Goal: Task Accomplishment & Management: Use online tool/utility

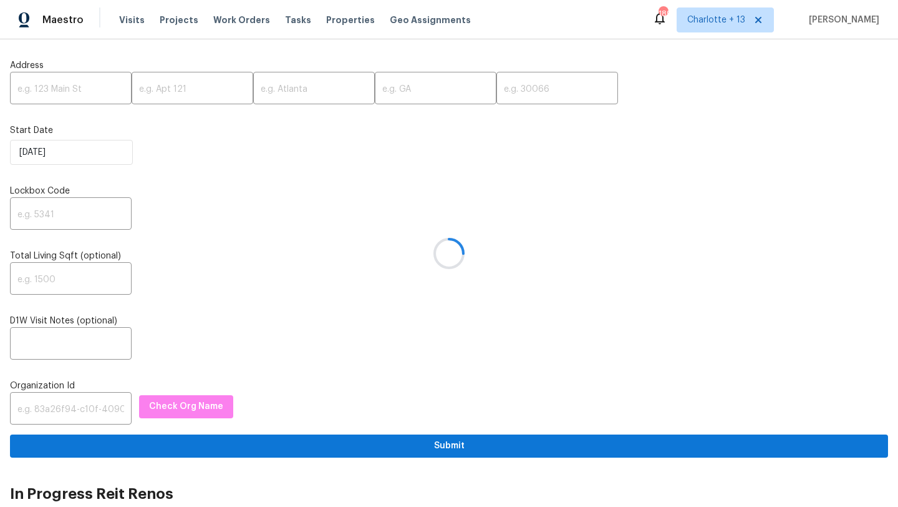
click at [51, 86] on div at bounding box center [449, 253] width 898 height 507
paste input "[STREET_ADDRESS]"
click at [104, 91] on input "[STREET_ADDRESS]" at bounding box center [71, 89] width 122 height 29
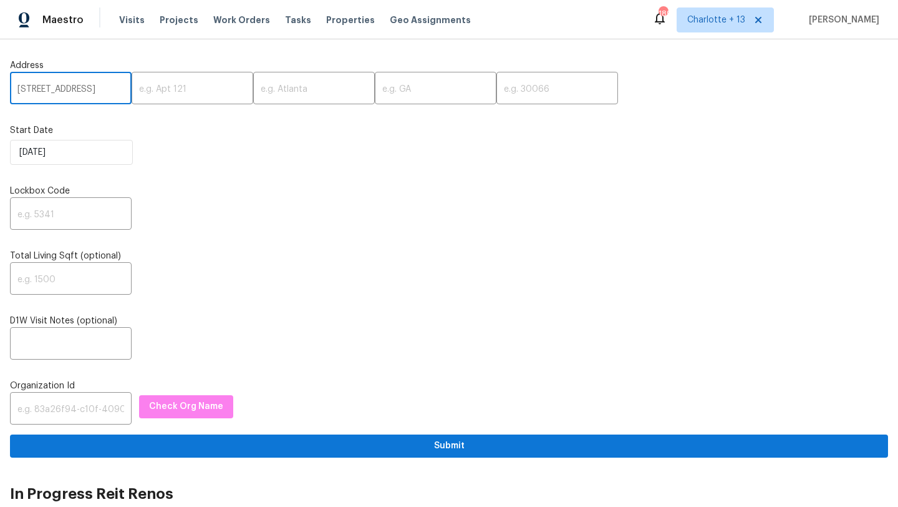
scroll to position [0, 32]
type input "7478 NW 17th Dr, Hollywood, FL"
click at [500, 89] on input "text" at bounding box center [558, 89] width 122 height 29
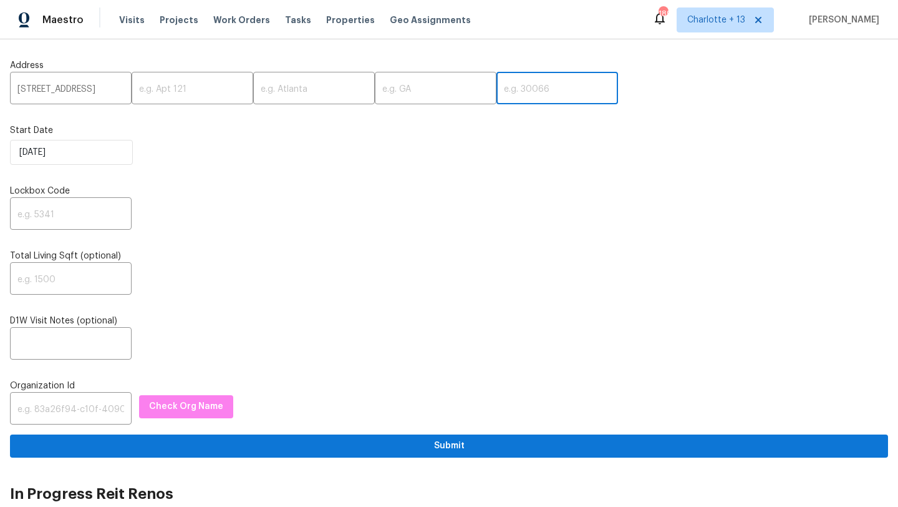
paste input "33024"
type input "33024"
click at [107, 87] on input "7478 NW 17th Dr, Hollywood, FL" at bounding box center [71, 89] width 122 height 29
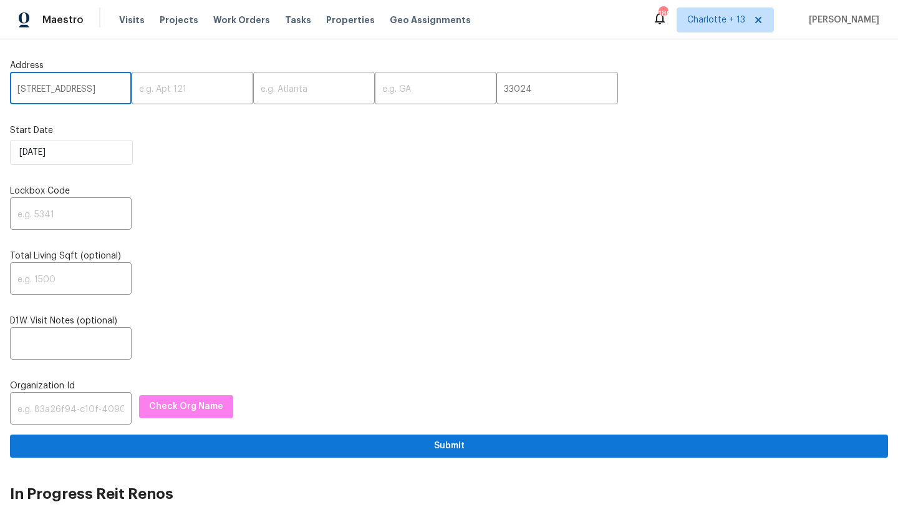
click at [107, 87] on input "7478 NW 17th Dr, Hollywood, FL" at bounding box center [71, 89] width 122 height 29
type input "7478 NW 17th Dr,, FL"
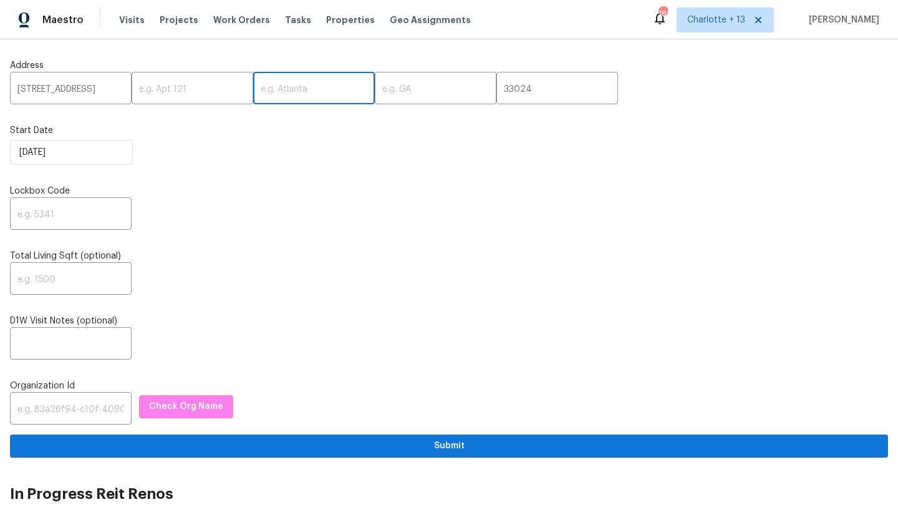
click at [279, 90] on input "text" at bounding box center [314, 89] width 122 height 29
paste input "Hollywood"
type input "Hollywood"
click at [95, 93] on input "7478 NW 17th Dr,, FL" at bounding box center [71, 89] width 122 height 29
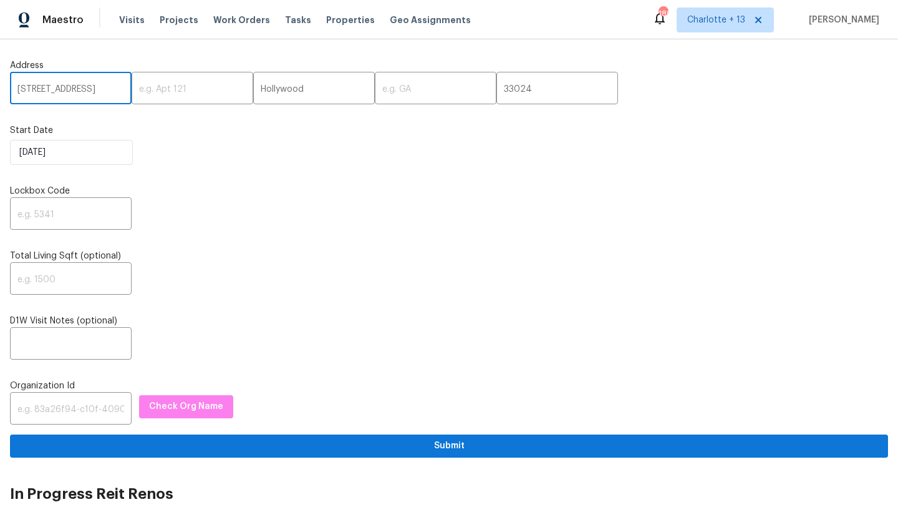
click at [95, 93] on input "7478 NW 17th Dr,, FL" at bounding box center [71, 89] width 122 height 29
type input "7478 NW 17th Dr,,"
click at [379, 84] on input "text" at bounding box center [436, 89] width 122 height 29
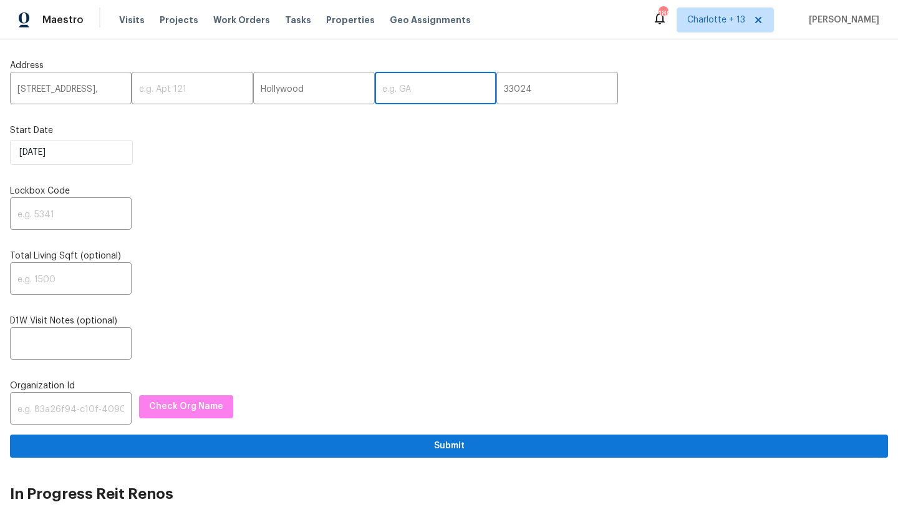
paste input "FL"
type input "FL"
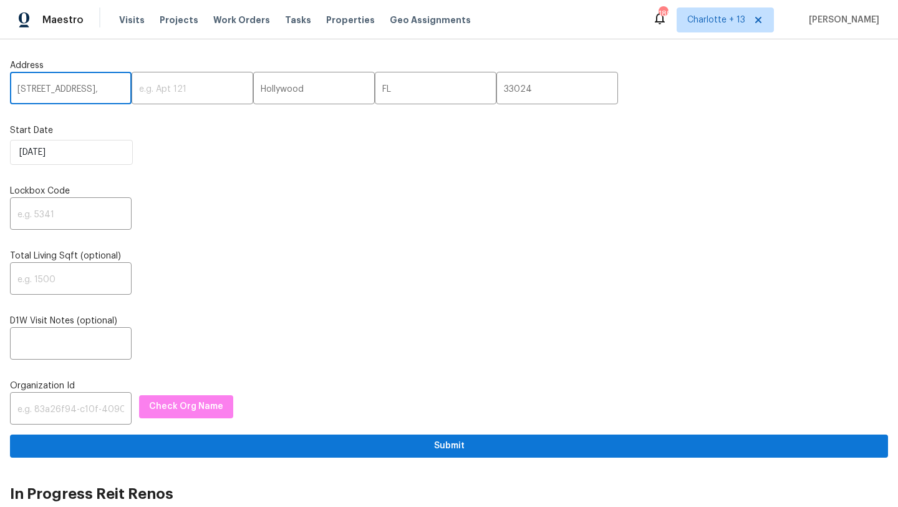
click at [100, 87] on input "7478 NW 17th Dr,," at bounding box center [71, 89] width 122 height 29
type input "7478 NW 17th Dr"
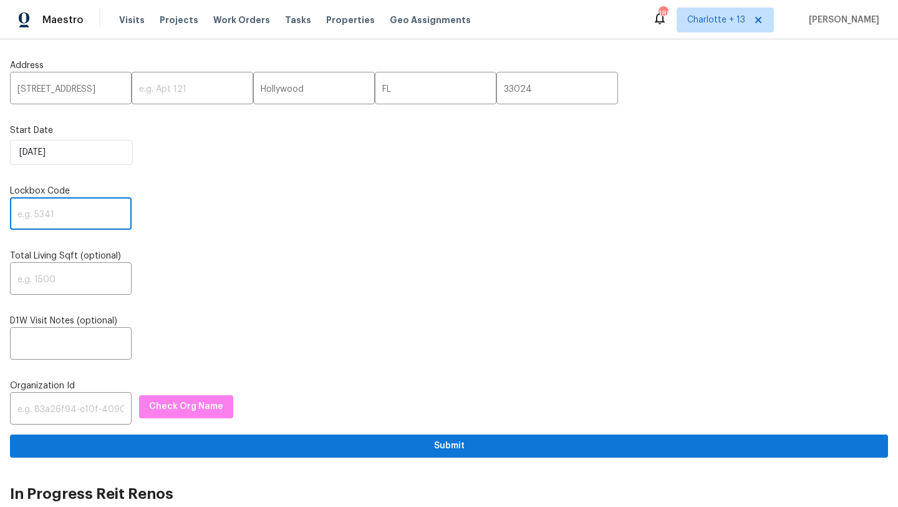
click at [42, 225] on input "text" at bounding box center [71, 214] width 122 height 29
paste input "7721"
type input "7721"
click at [39, 412] on input "text" at bounding box center [71, 409] width 122 height 29
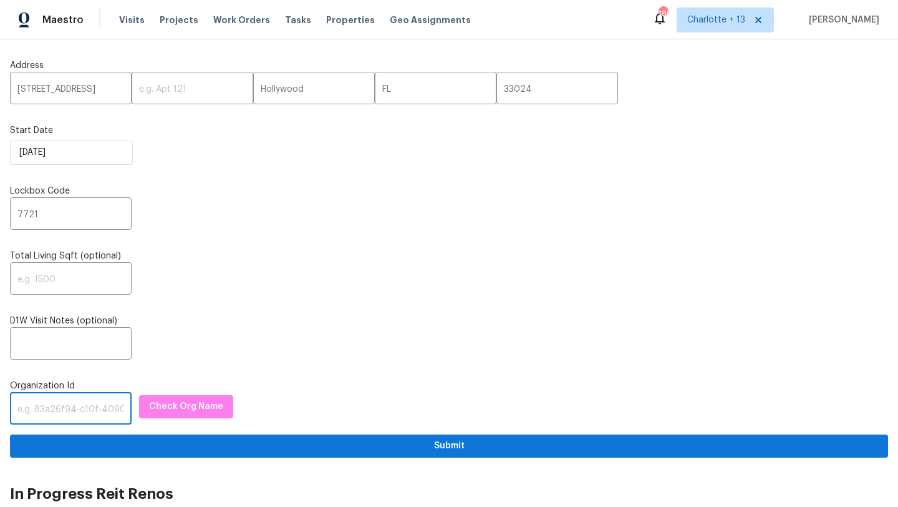
paste input "1349d153-b359-4f9b-b4dd-758ff939cc37"
type input "1349d153-b359-4f9b-b4dd-758ff939cc37"
click at [182, 410] on span "Check Org Name" at bounding box center [186, 407] width 74 height 16
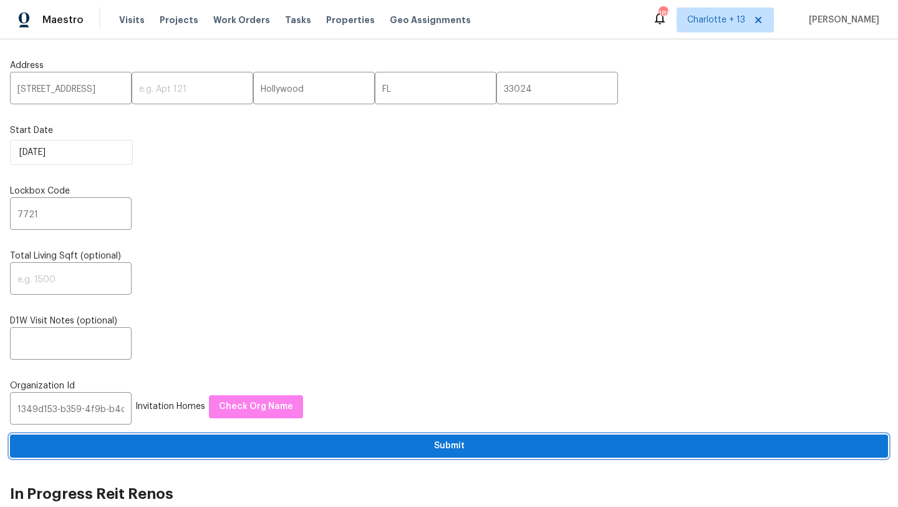
click at [351, 449] on span "Submit" at bounding box center [449, 446] width 858 height 16
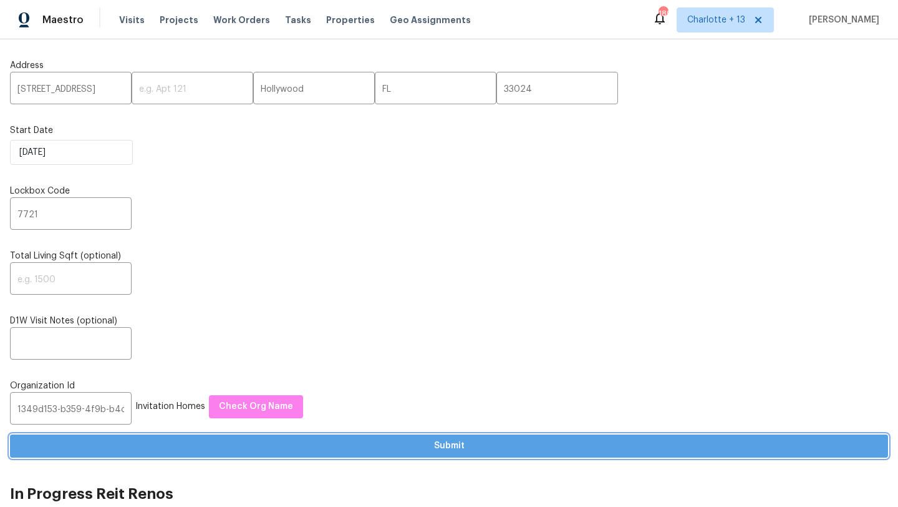
click at [427, 453] on span "Submit" at bounding box center [449, 446] width 858 height 16
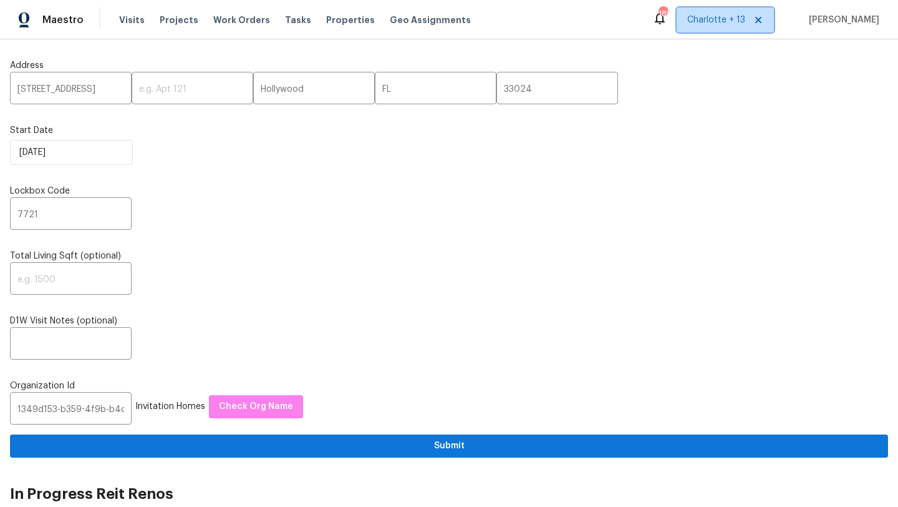
click at [739, 23] on span "Charlotte + 13" at bounding box center [716, 20] width 58 height 12
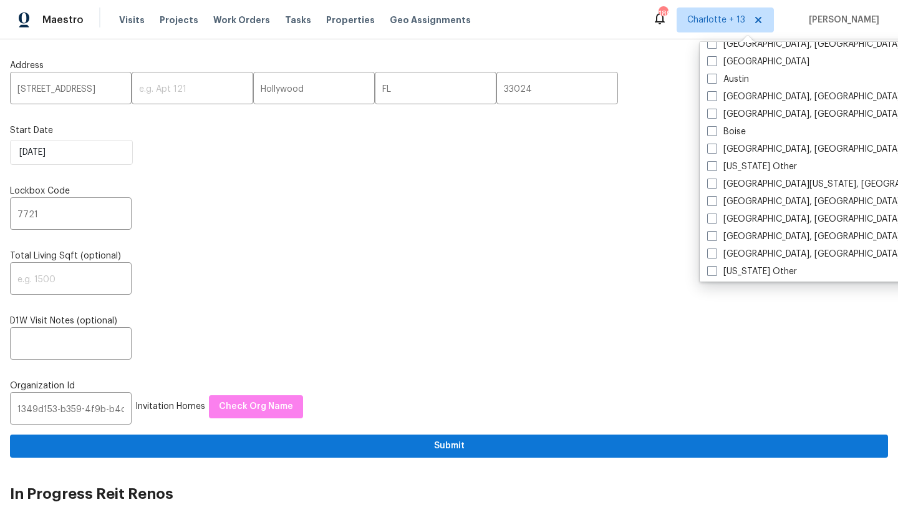
scroll to position [220, 0]
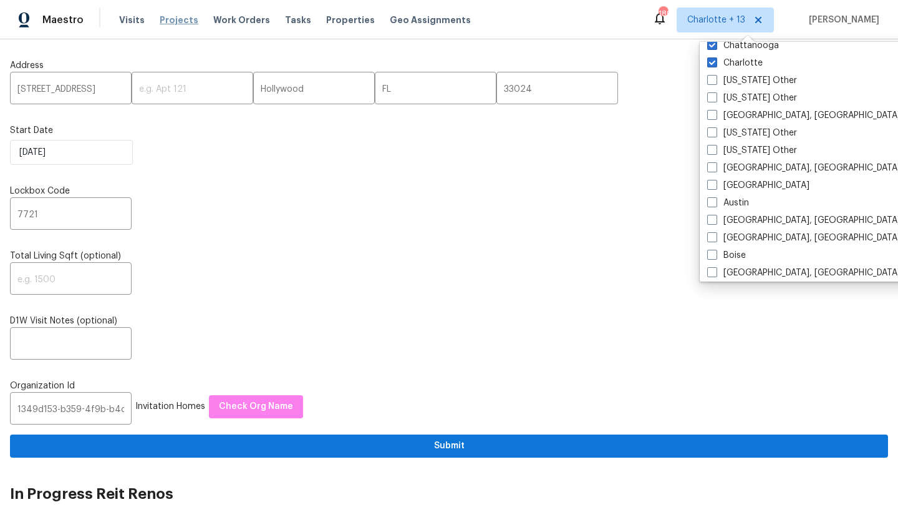
click at [160, 21] on span "Projects" at bounding box center [179, 20] width 39 height 12
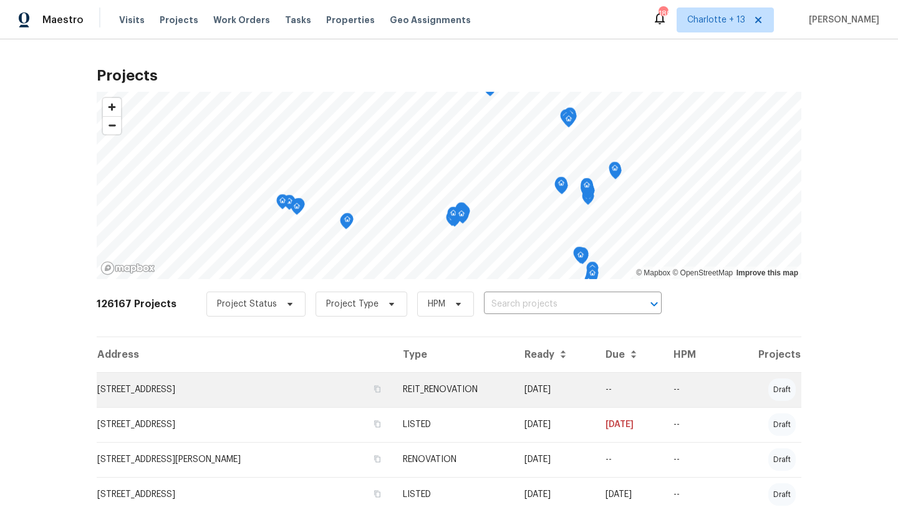
click at [225, 397] on td "[STREET_ADDRESS]" at bounding box center [245, 389] width 296 height 35
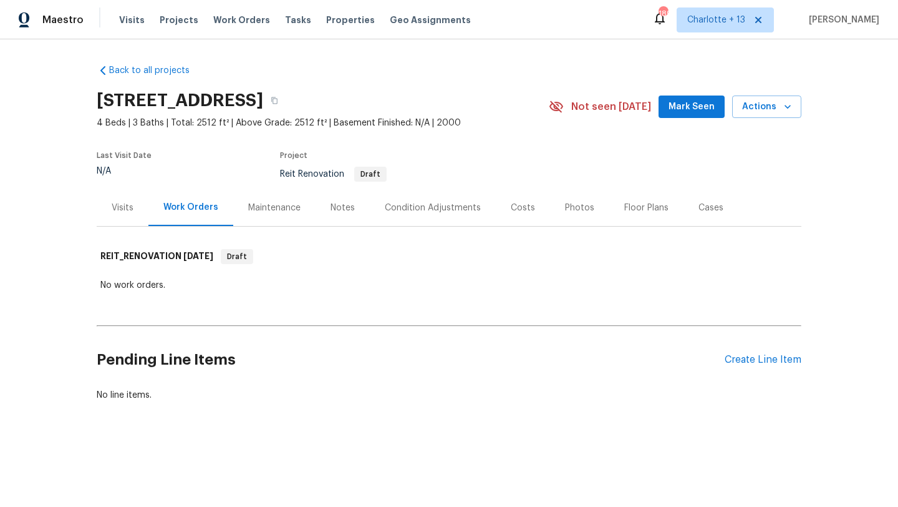
click at [120, 208] on div "Visits" at bounding box center [123, 207] width 22 height 12
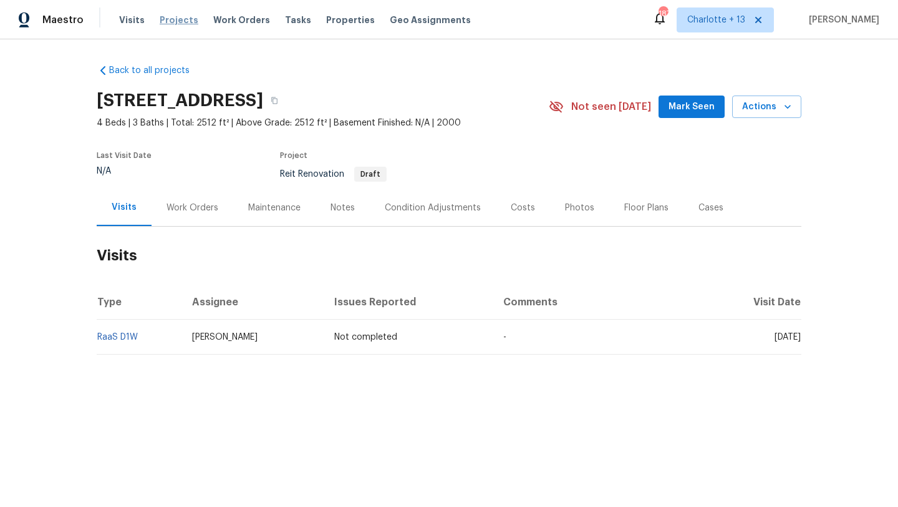
click at [163, 16] on span "Projects" at bounding box center [179, 20] width 39 height 12
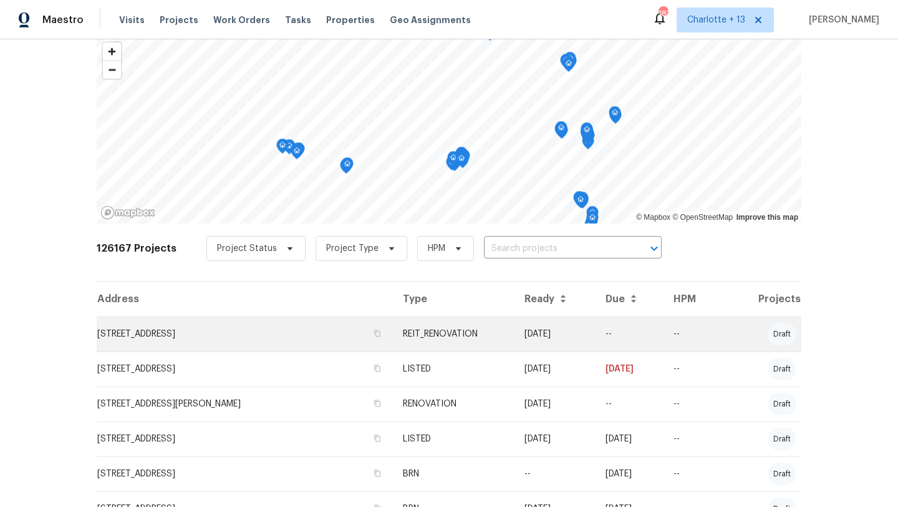
scroll to position [56, 0]
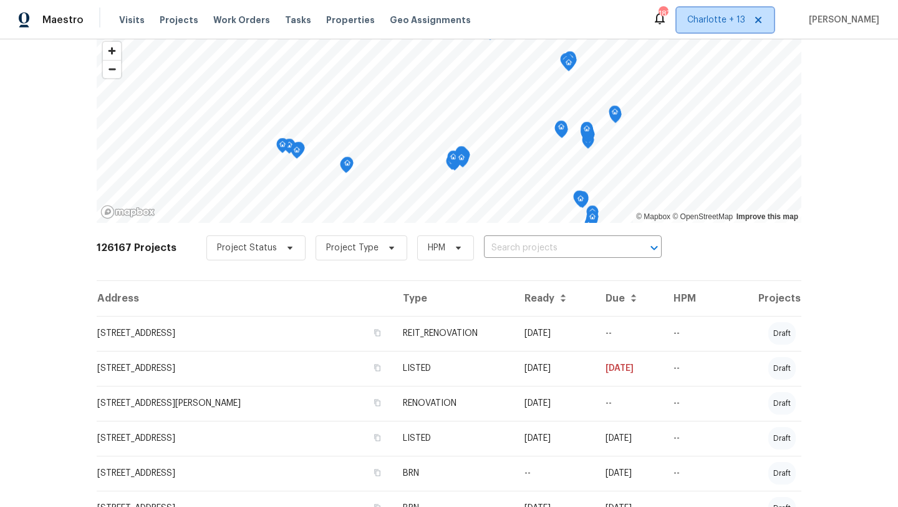
click at [733, 14] on span "Charlotte + 13" at bounding box center [716, 20] width 58 height 12
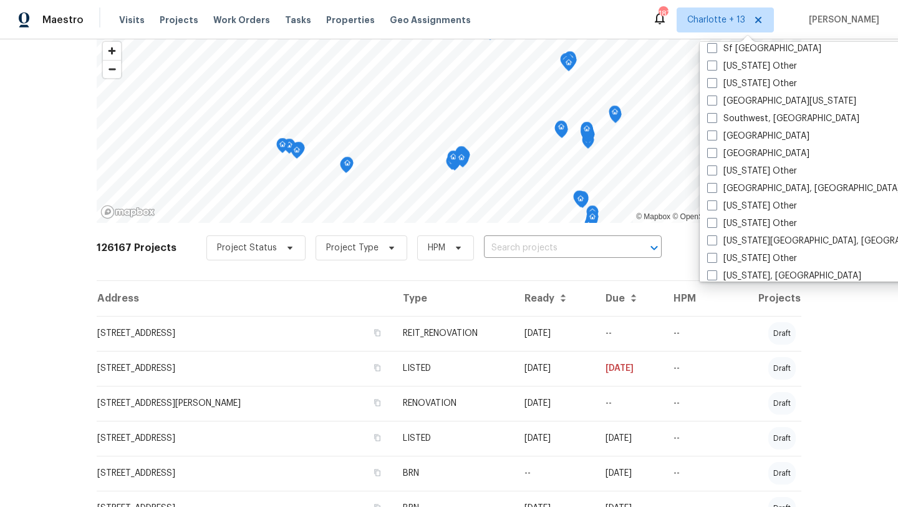
scroll to position [1774, 0]
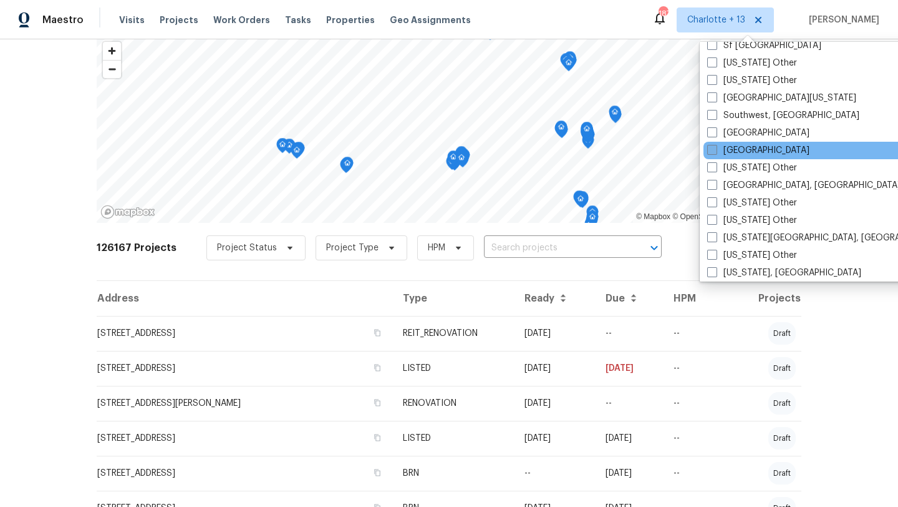
click at [746, 147] on label "[GEOGRAPHIC_DATA]" at bounding box center [758, 150] width 102 height 12
click at [716, 147] on input "[GEOGRAPHIC_DATA]" at bounding box center [711, 148] width 8 height 8
checkbox input "true"
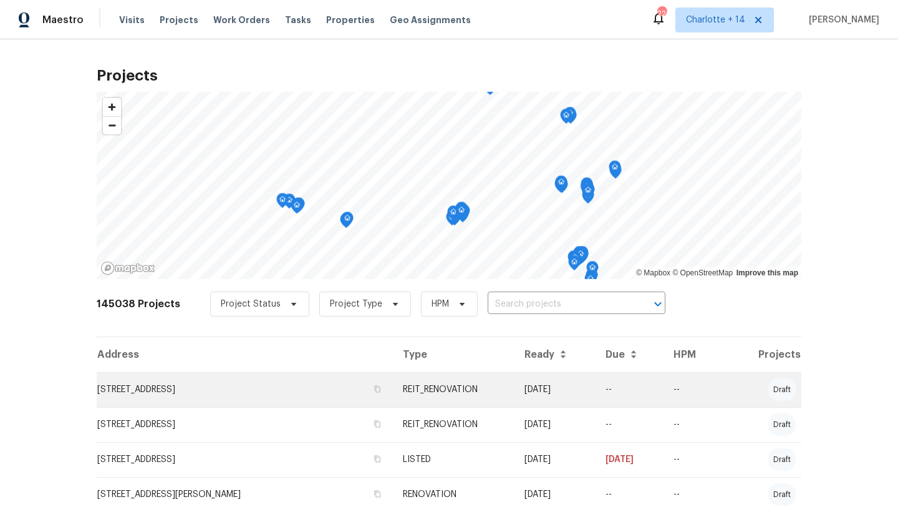
click at [225, 390] on td "[STREET_ADDRESS]" at bounding box center [245, 389] width 296 height 35
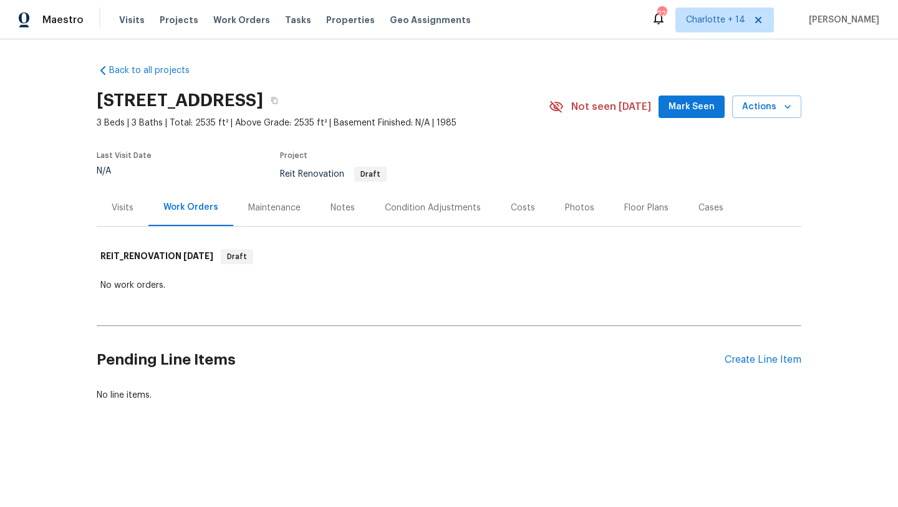
click at [118, 213] on div "Visits" at bounding box center [123, 207] width 22 height 12
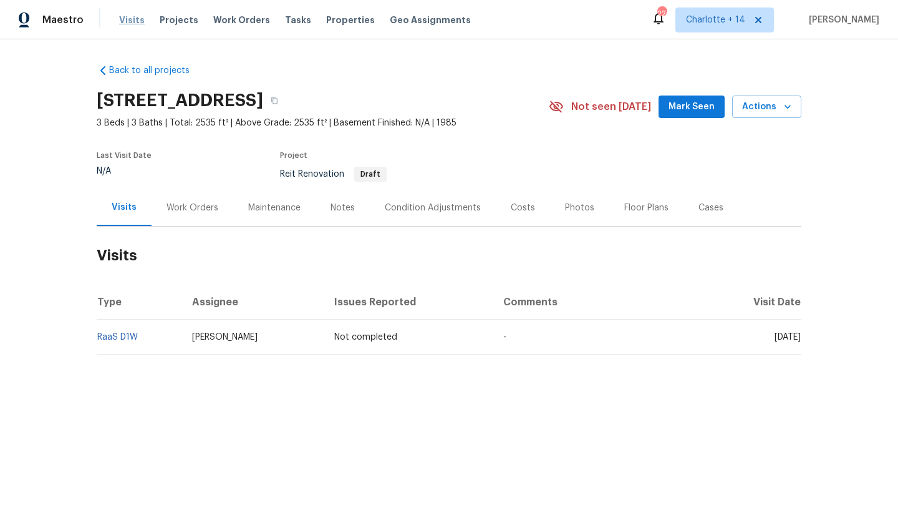
click at [125, 24] on span "Visits" at bounding box center [132, 20] width 26 height 12
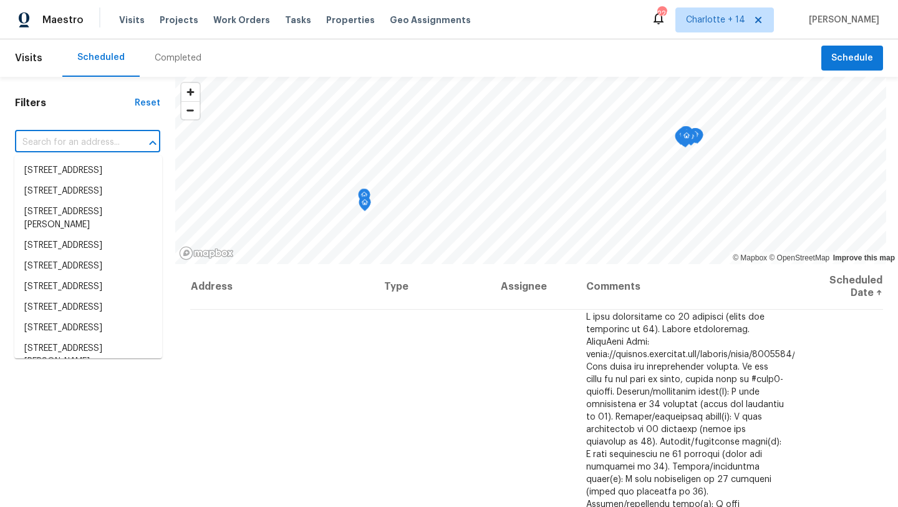
click at [80, 143] on input "text" at bounding box center [70, 142] width 110 height 19
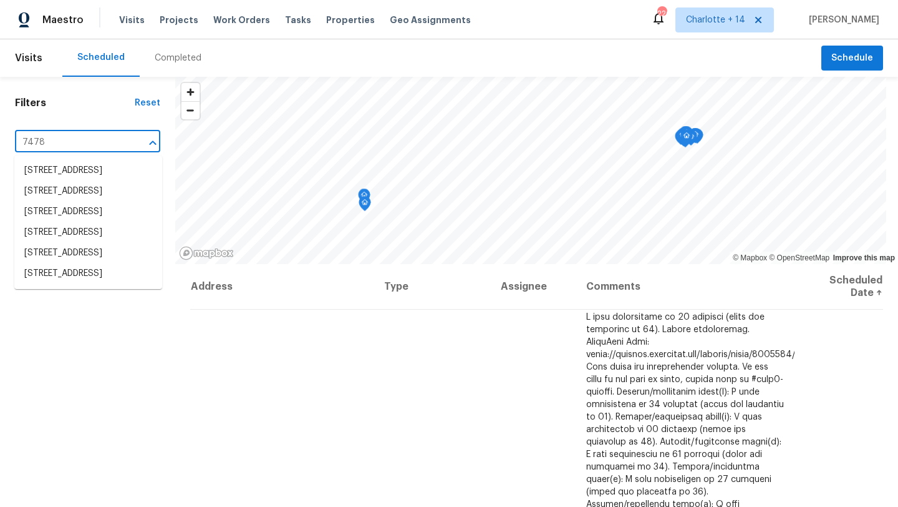
type input "7478"
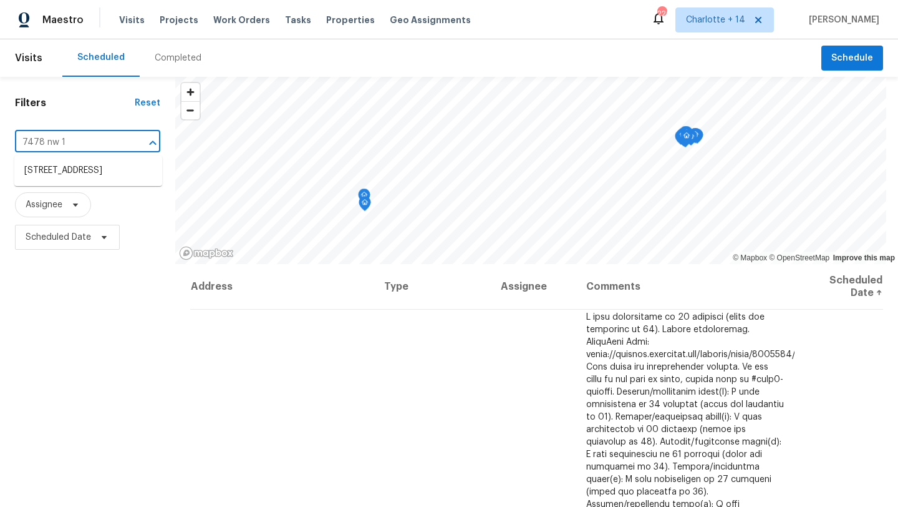
type input "7478 nw 17"
click at [66, 169] on li "[STREET_ADDRESS]" at bounding box center [88, 170] width 148 height 21
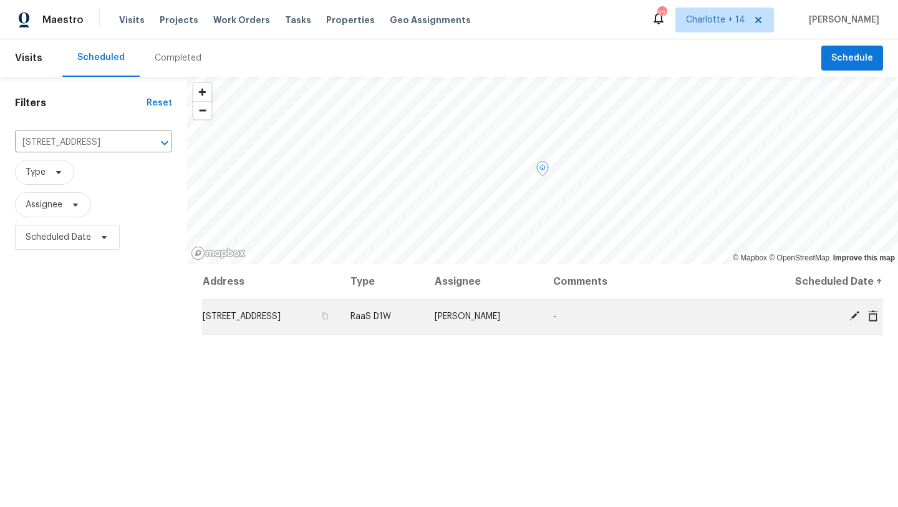
click at [855, 315] on icon at bounding box center [855, 316] width 10 height 10
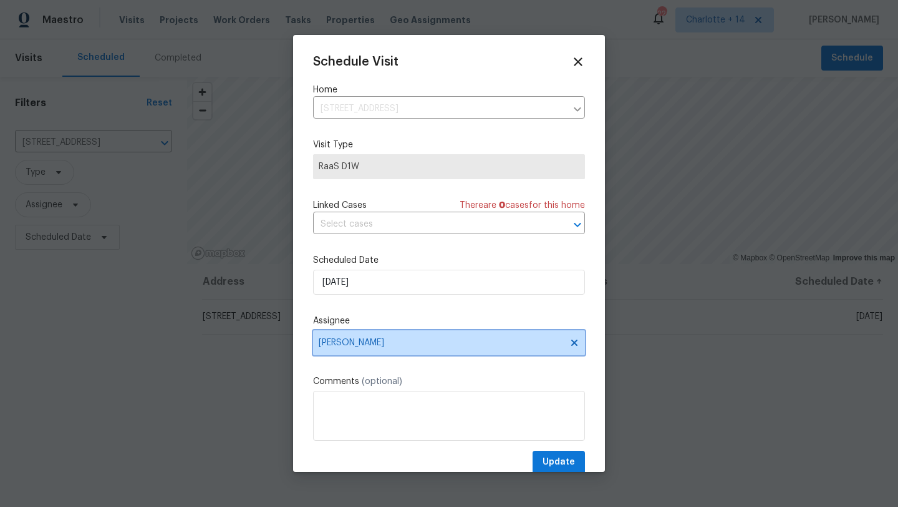
click at [381, 339] on span "[PERSON_NAME]" at bounding box center [441, 342] width 245 height 10
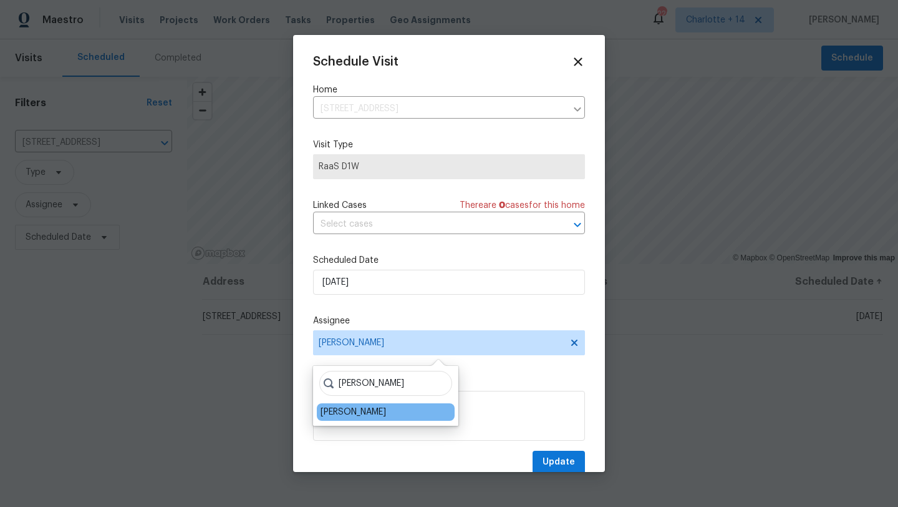
type input "alex"
click at [346, 407] on div "[PERSON_NAME]" at bounding box center [354, 411] width 66 height 12
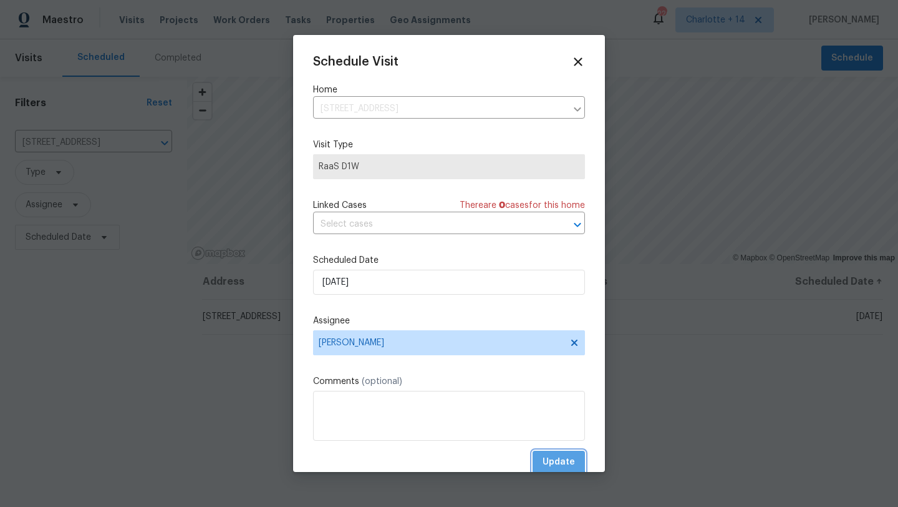
click at [553, 462] on span "Update" at bounding box center [559, 462] width 32 height 16
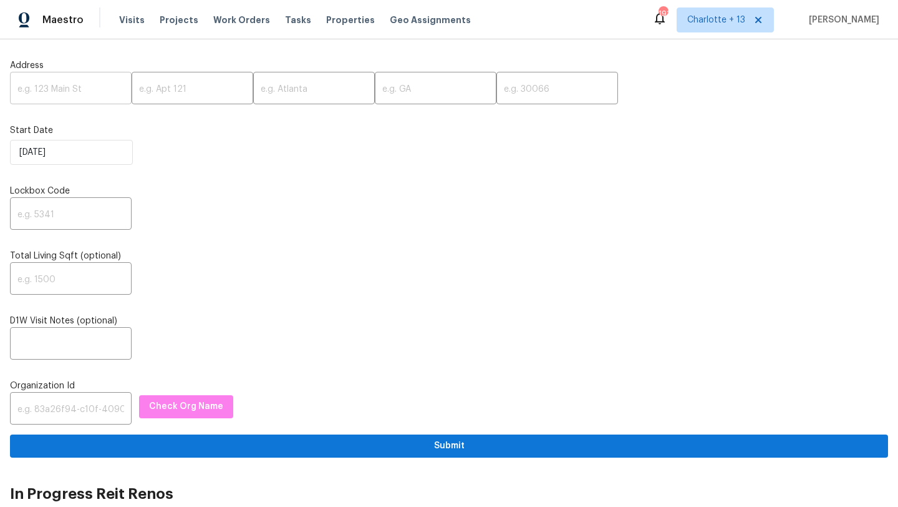
click at [64, 87] on input "text" at bounding box center [71, 89] width 122 height 29
paste input "[STREET_ADDRESS]"
click at [98, 90] on input "[STREET_ADDRESS]" at bounding box center [71, 89] width 122 height 29
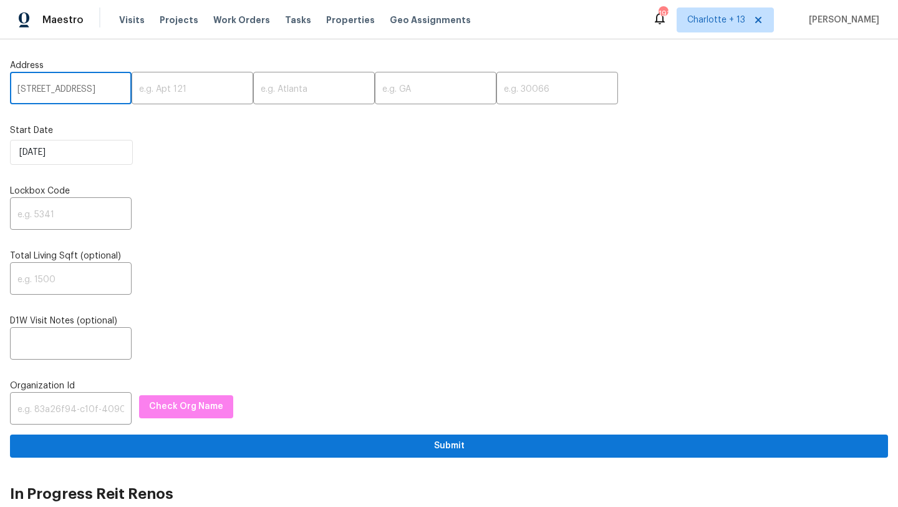
scroll to position [0, 29]
type input "[STREET_ADDRESS]"
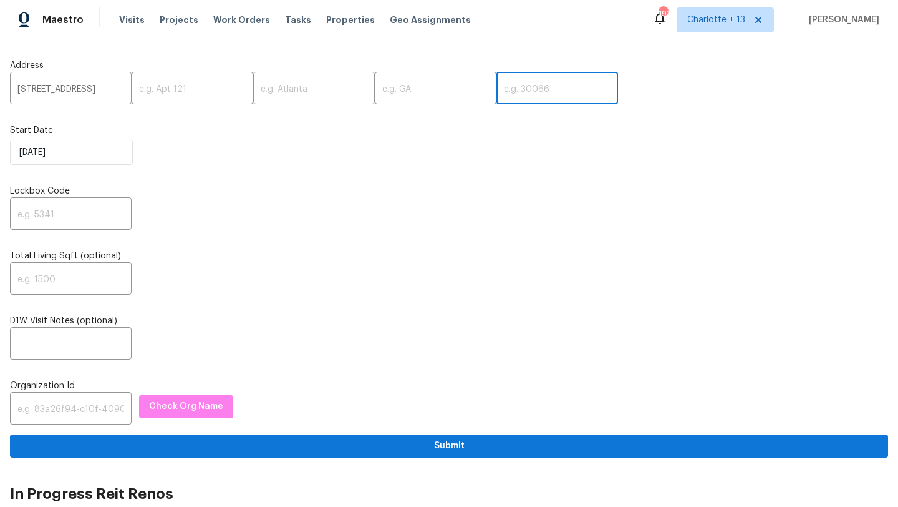
scroll to position [0, 0]
click at [505, 89] on input "text" at bounding box center [558, 89] width 122 height 29
paste input "33624"
type input "33624"
click at [111, 87] on input "[STREET_ADDRESS]" at bounding box center [71, 89] width 122 height 29
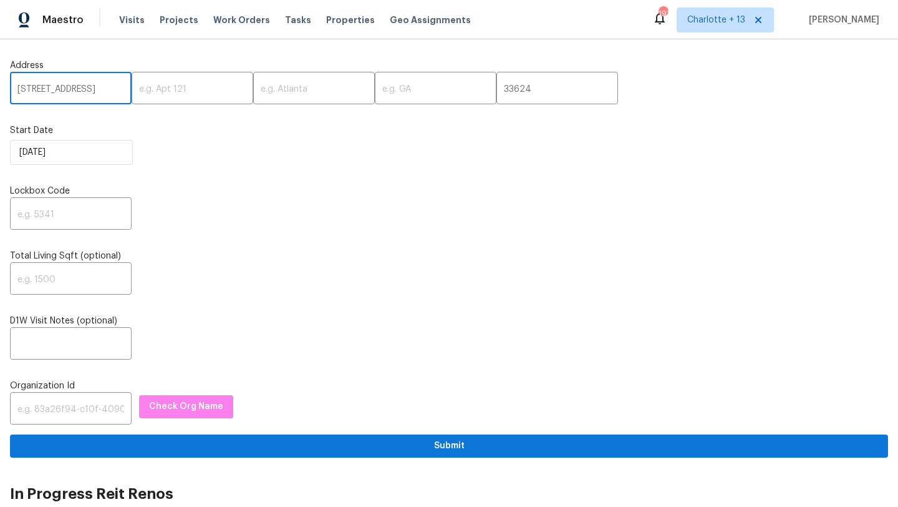
click at [111, 87] on input "[STREET_ADDRESS]" at bounding box center [71, 89] width 122 height 29
type input "[STREET_ADDRESS]"
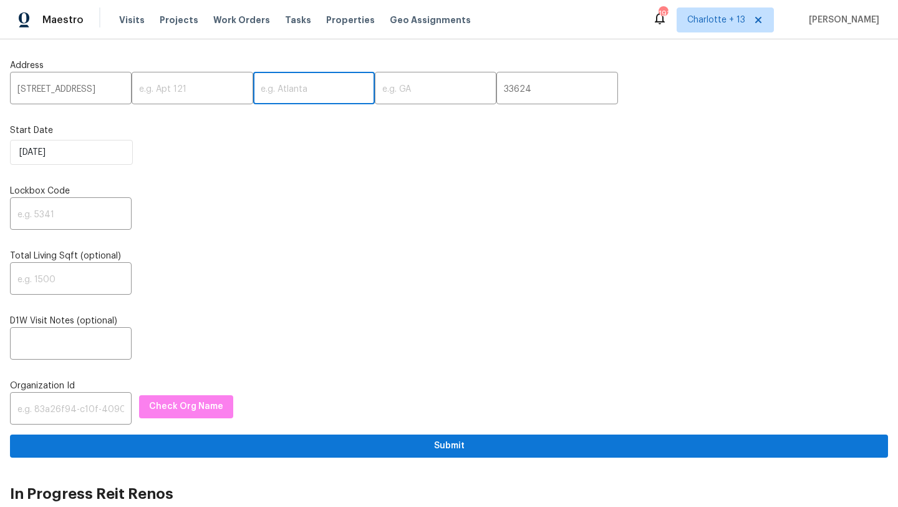
click at [253, 96] on input "text" at bounding box center [314, 89] width 122 height 29
paste input "[GEOGRAPHIC_DATA]"
type input "[GEOGRAPHIC_DATA]"
click at [108, 89] on input "[STREET_ADDRESS]" at bounding box center [71, 89] width 122 height 29
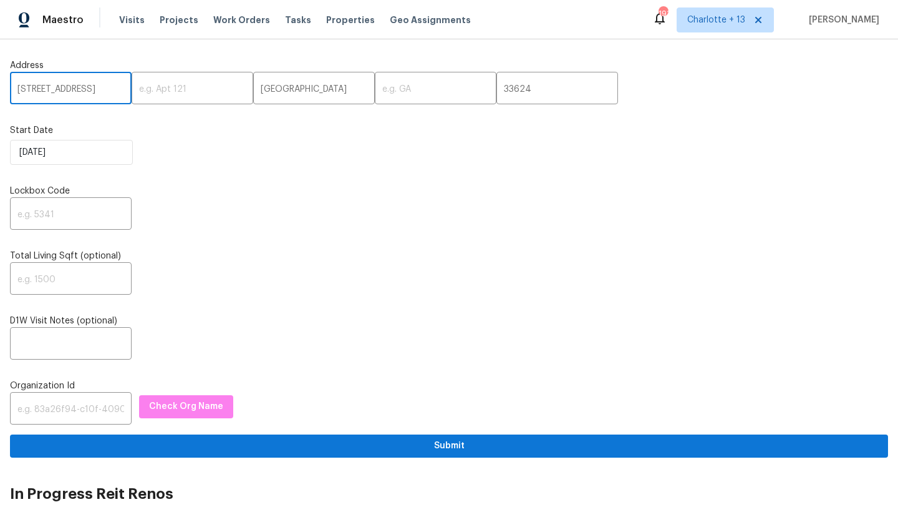
click at [108, 89] on input "[STREET_ADDRESS]" at bounding box center [71, 89] width 122 height 29
type input "[STREET_ADDRESS],,"
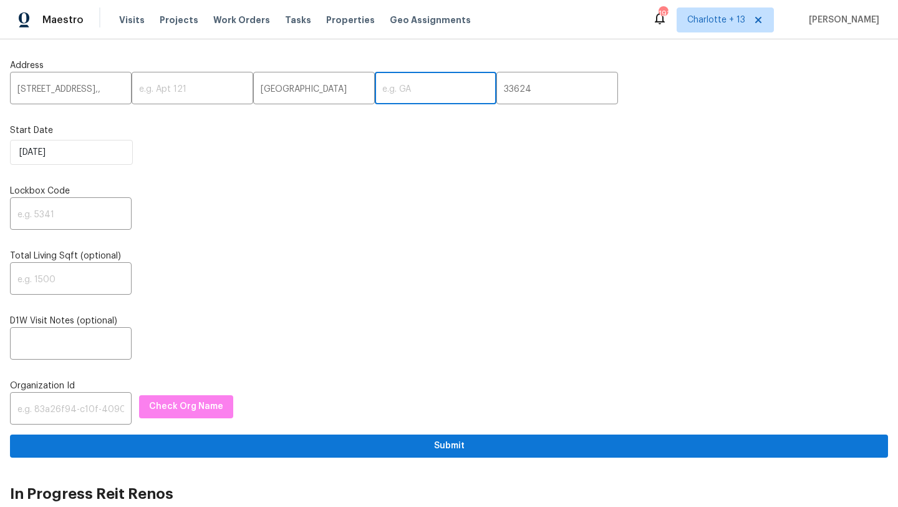
click at [375, 95] on input "text" at bounding box center [436, 89] width 122 height 29
paste input "FL"
type input "FL"
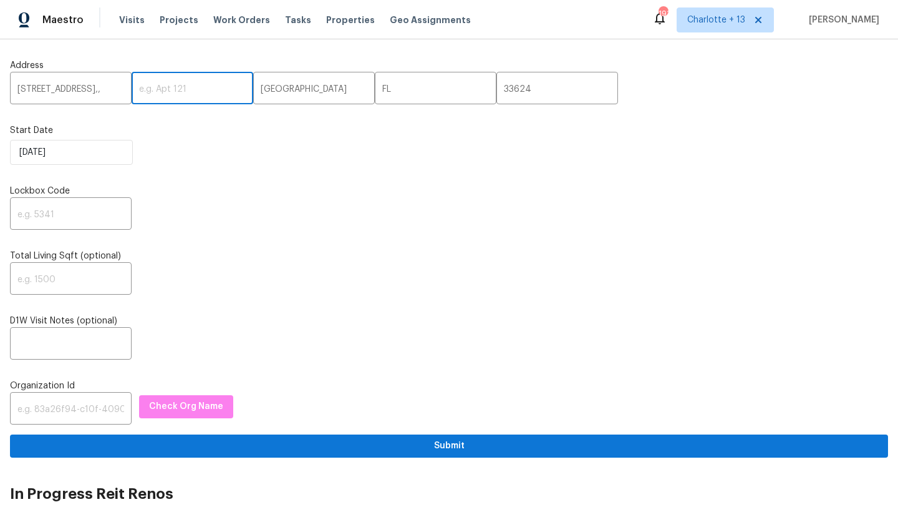
click at [132, 91] on input "text" at bounding box center [193, 89] width 122 height 29
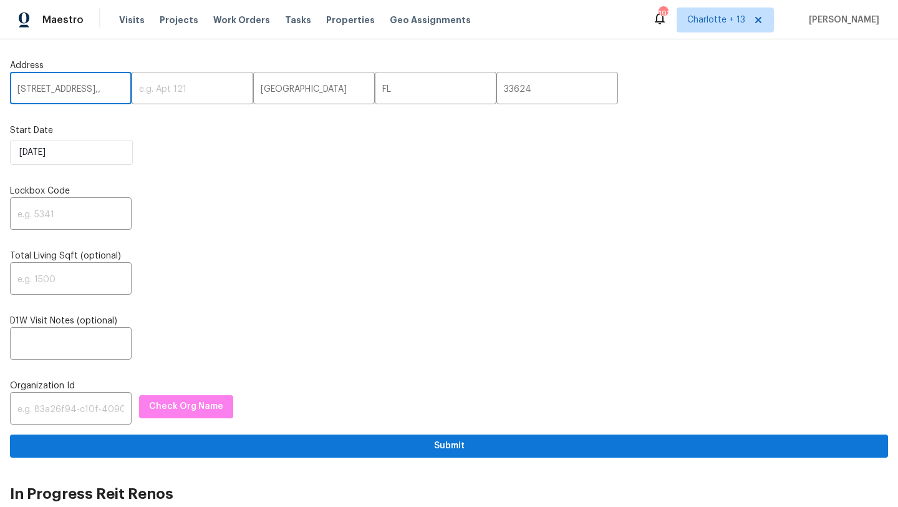
click at [108, 86] on input "[STREET_ADDRESS],," at bounding box center [71, 89] width 122 height 29
type input "[STREET_ADDRESS]"
click at [56, 214] on input "text" at bounding box center [71, 214] width 122 height 29
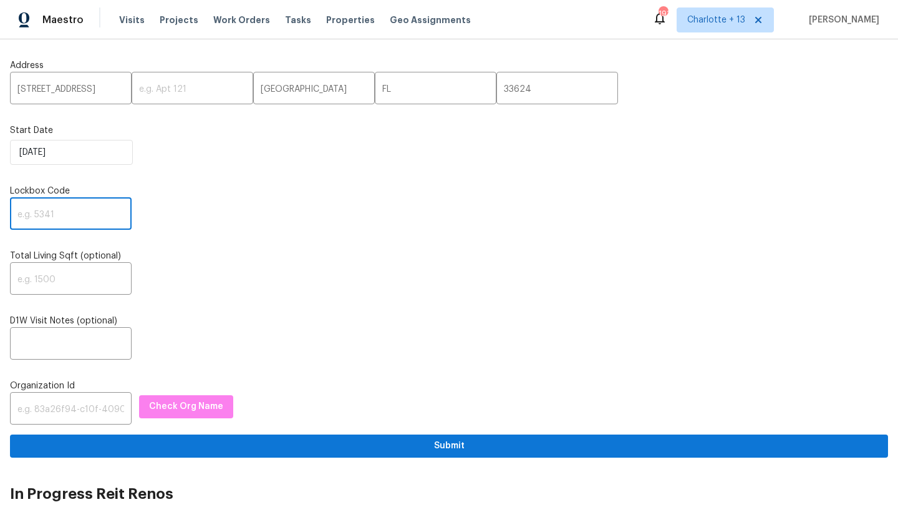
paste input "6211"
type input "6211"
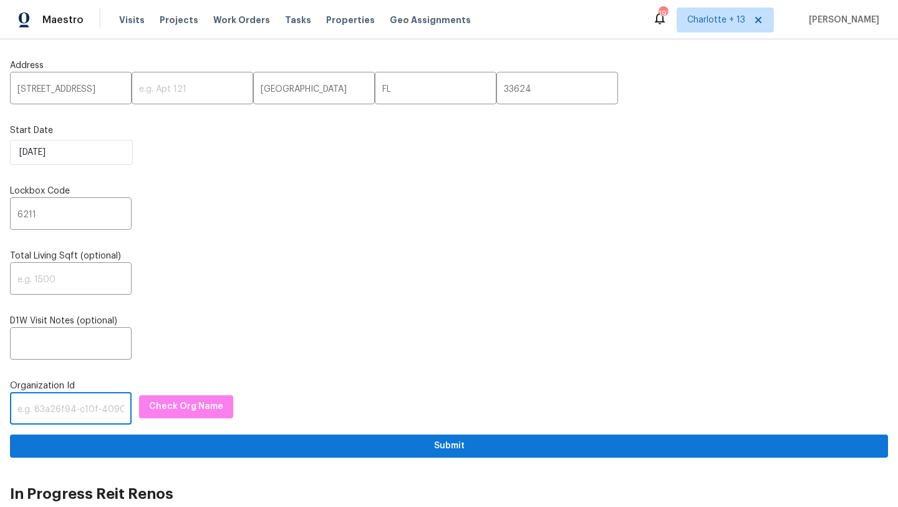
click at [50, 402] on input "text" at bounding box center [71, 409] width 122 height 29
paste input "1349d153-b359-4f9b-b4dd-758ff939cc37"
type input "1349d153-b359-4f9b-b4dd-758ff939cc37"
click at [163, 408] on span "Check Org Name" at bounding box center [186, 407] width 74 height 16
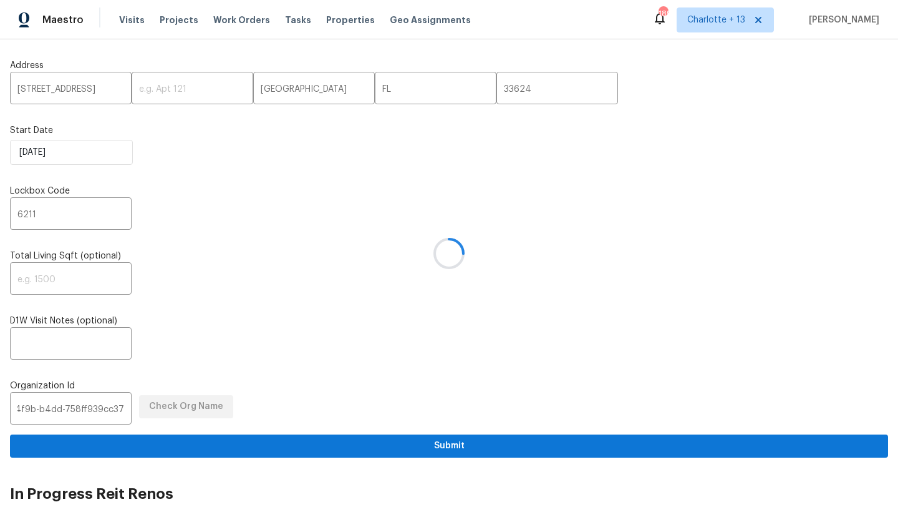
scroll to position [0, 0]
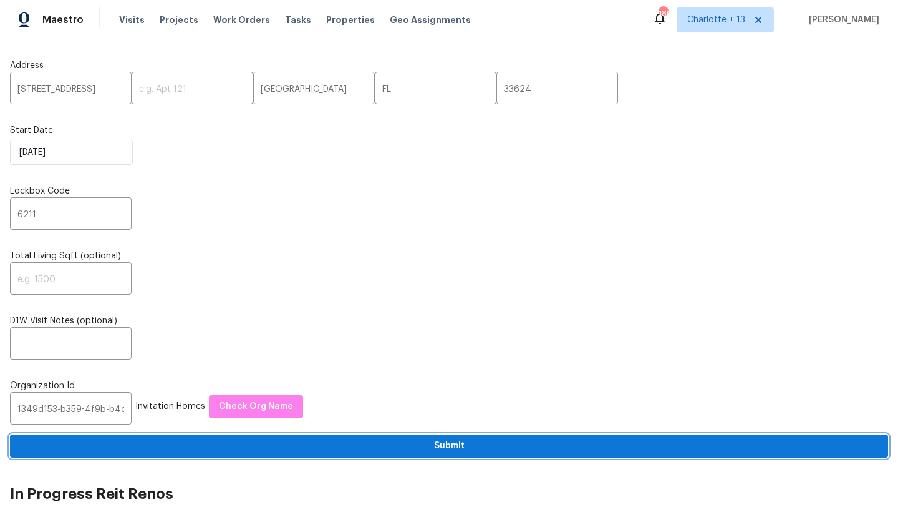
click at [313, 440] on span "Submit" at bounding box center [449, 446] width 858 height 16
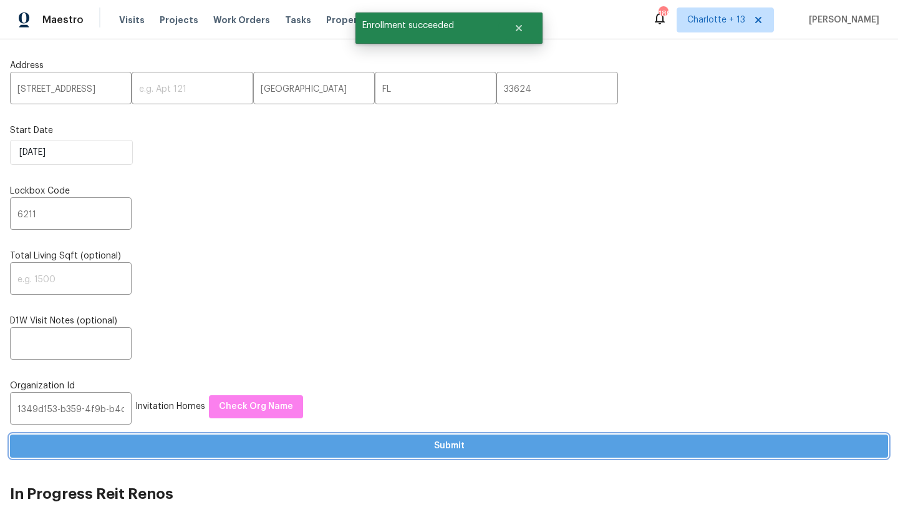
click at [313, 440] on span "Submit" at bounding box center [449, 446] width 858 height 16
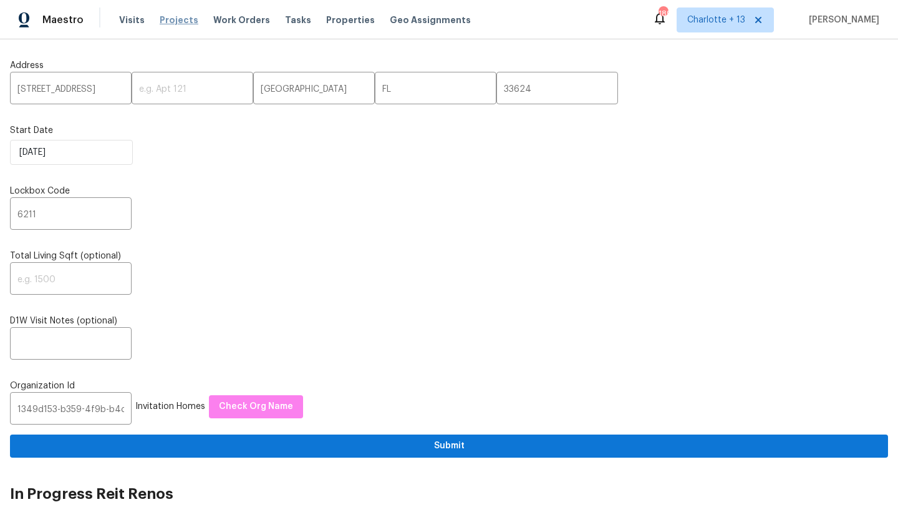
click at [160, 25] on span "Projects" at bounding box center [179, 20] width 39 height 12
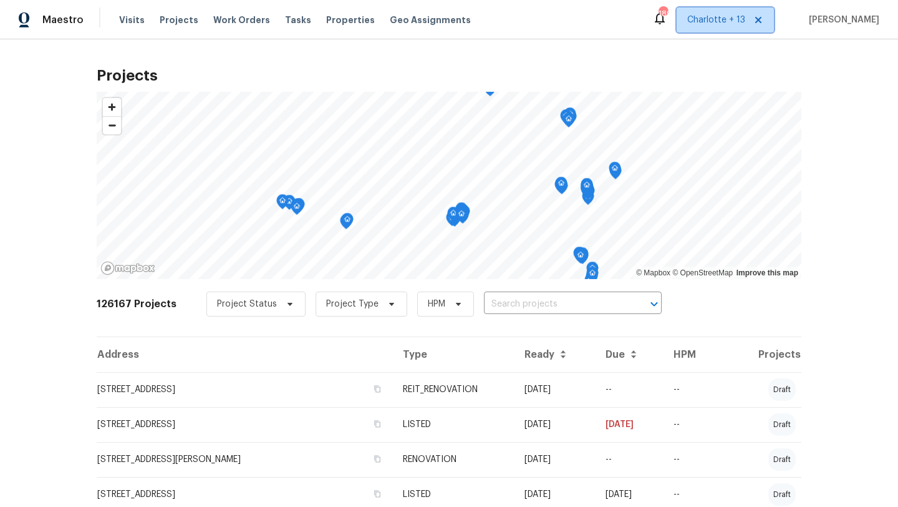
click at [742, 14] on span "Charlotte + 13" at bounding box center [716, 20] width 58 height 12
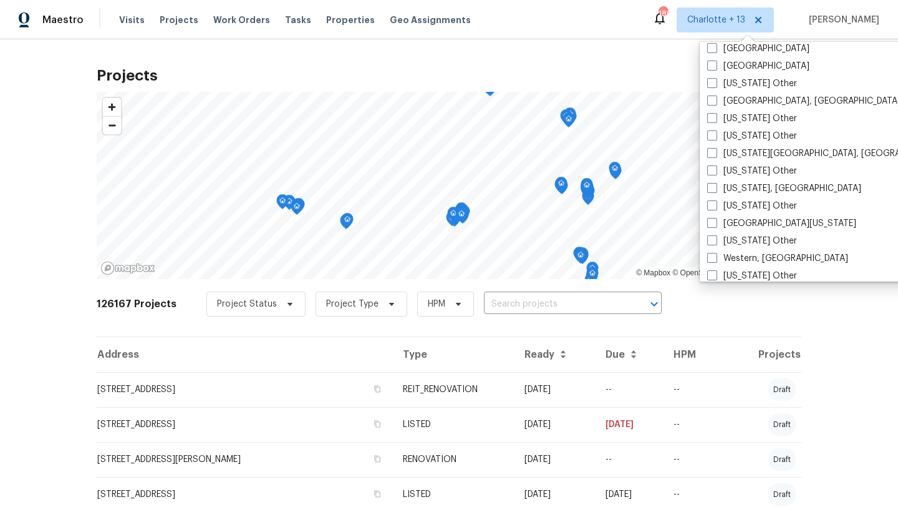
scroll to position [1846, 0]
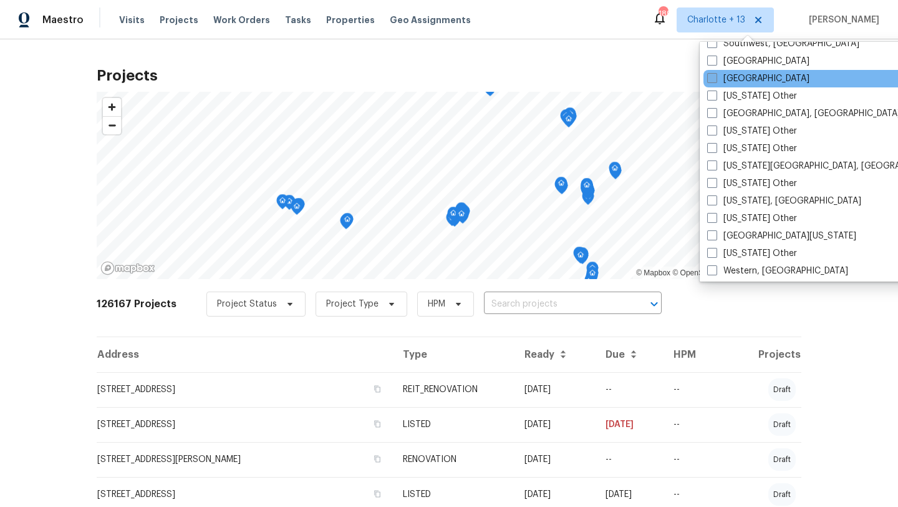
click at [731, 82] on label "[GEOGRAPHIC_DATA]" at bounding box center [758, 78] width 102 height 12
click at [716, 80] on input "[GEOGRAPHIC_DATA]" at bounding box center [711, 76] width 8 height 8
checkbox input "true"
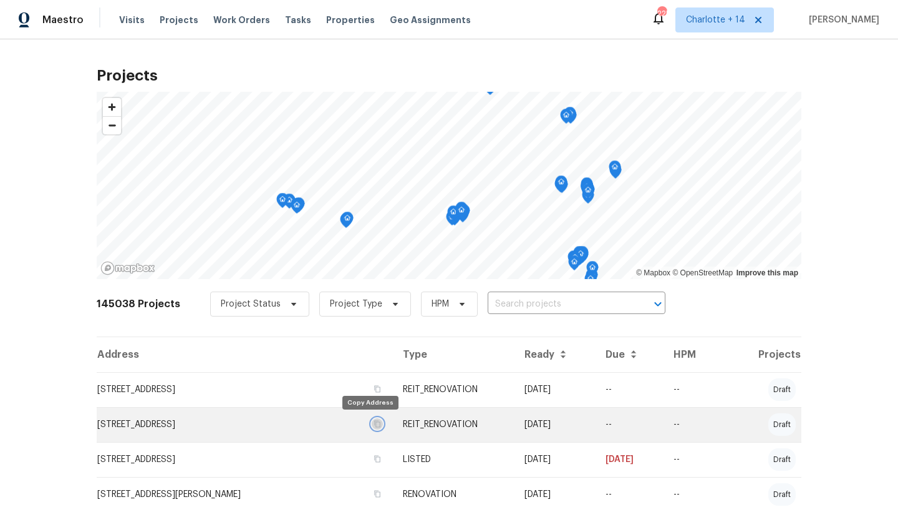
click at [374, 422] on icon "button" at bounding box center [377, 423] width 6 height 7
click at [206, 422] on td "[STREET_ADDRESS]" at bounding box center [245, 424] width 296 height 35
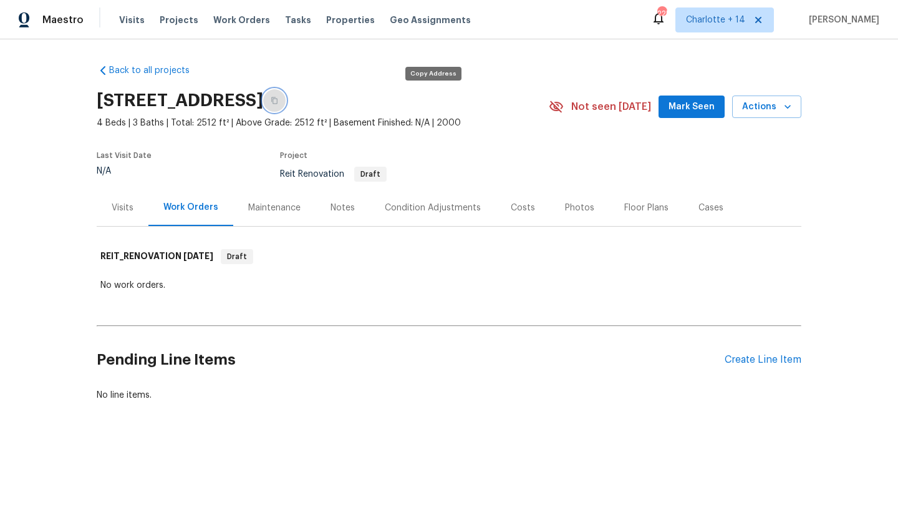
click at [286, 105] on button "button" at bounding box center [274, 100] width 22 height 22
click at [126, 198] on div "Visits" at bounding box center [123, 207] width 52 height 37
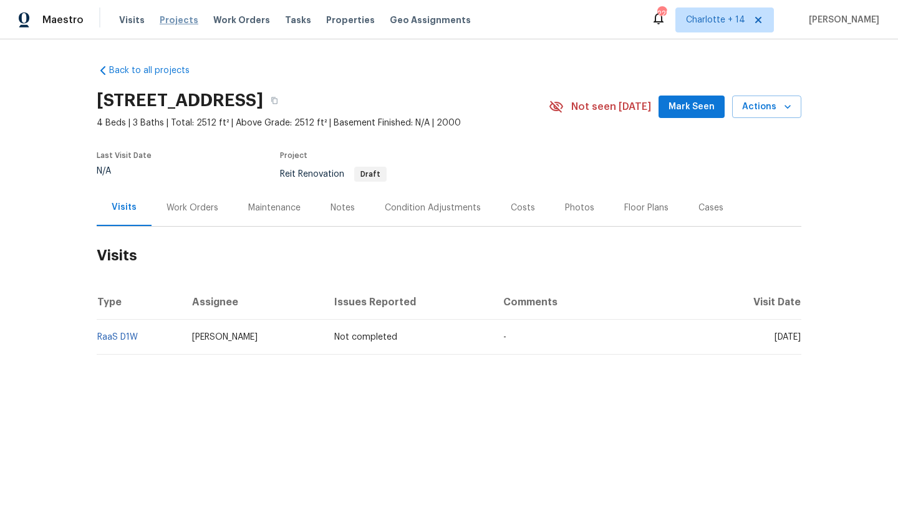
click at [162, 21] on span "Projects" at bounding box center [179, 20] width 39 height 12
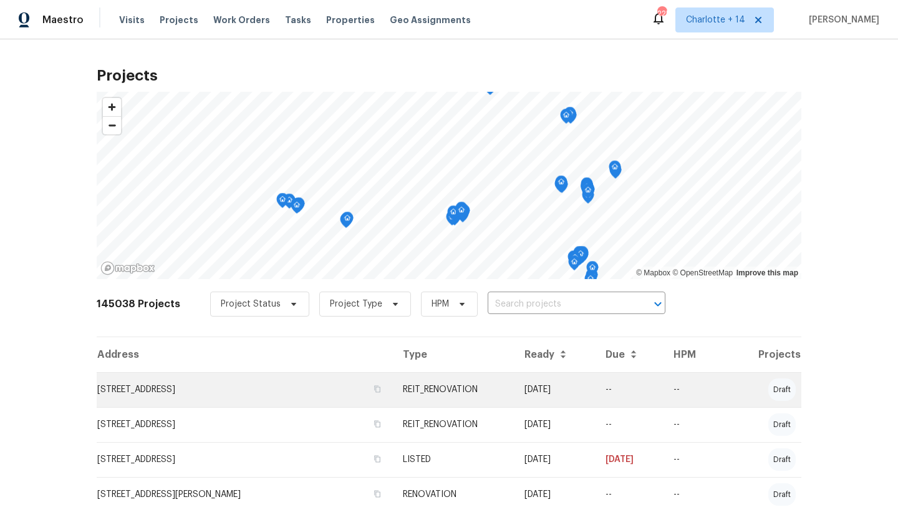
click at [211, 387] on td "[STREET_ADDRESS]" at bounding box center [245, 389] width 296 height 35
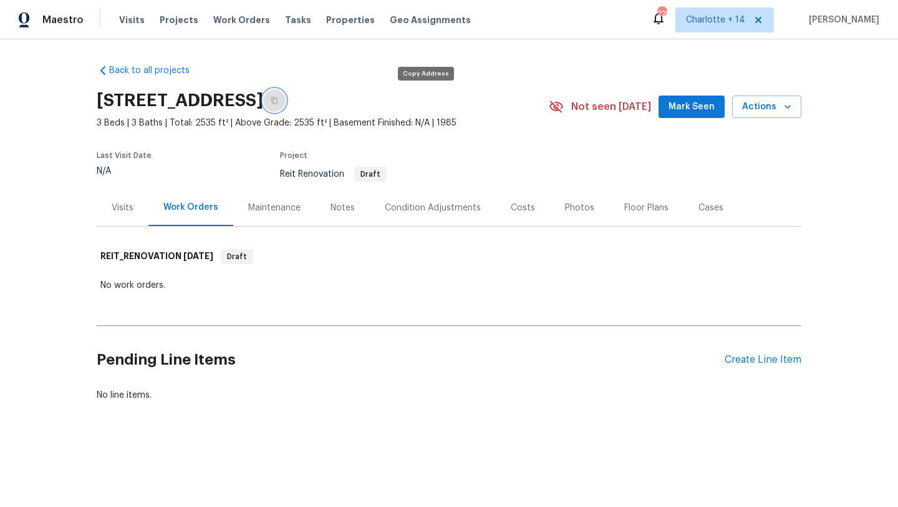
click at [278, 100] on icon "button" at bounding box center [274, 100] width 7 height 7
